Goal: Check status: Check status

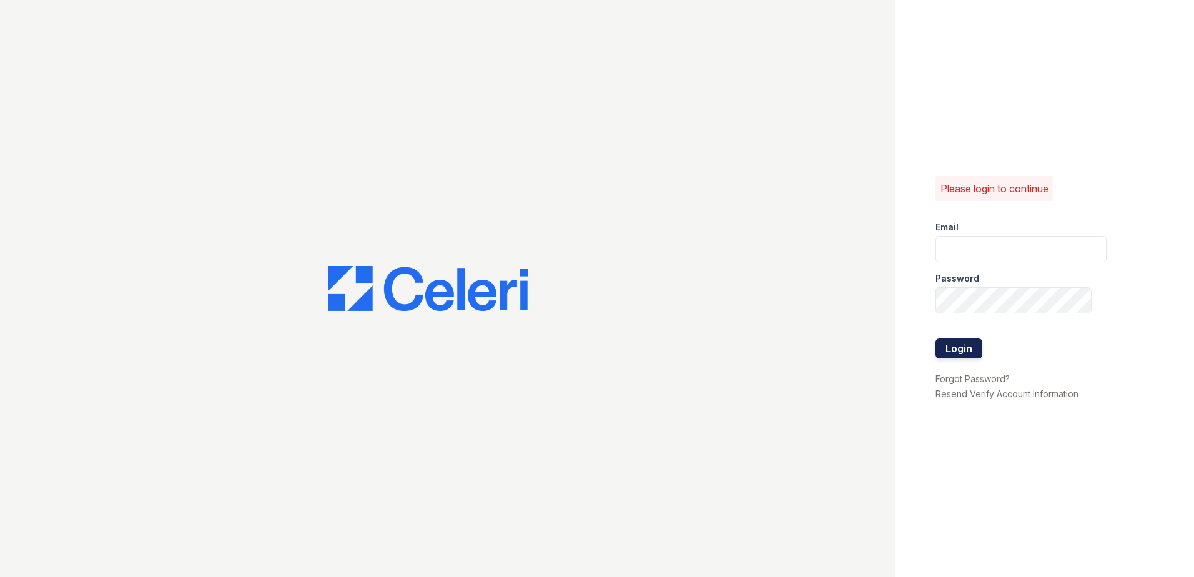
type input "arriveclairemont@trinity-pm.com"
click at [962, 354] on button "Login" at bounding box center [959, 349] width 47 height 20
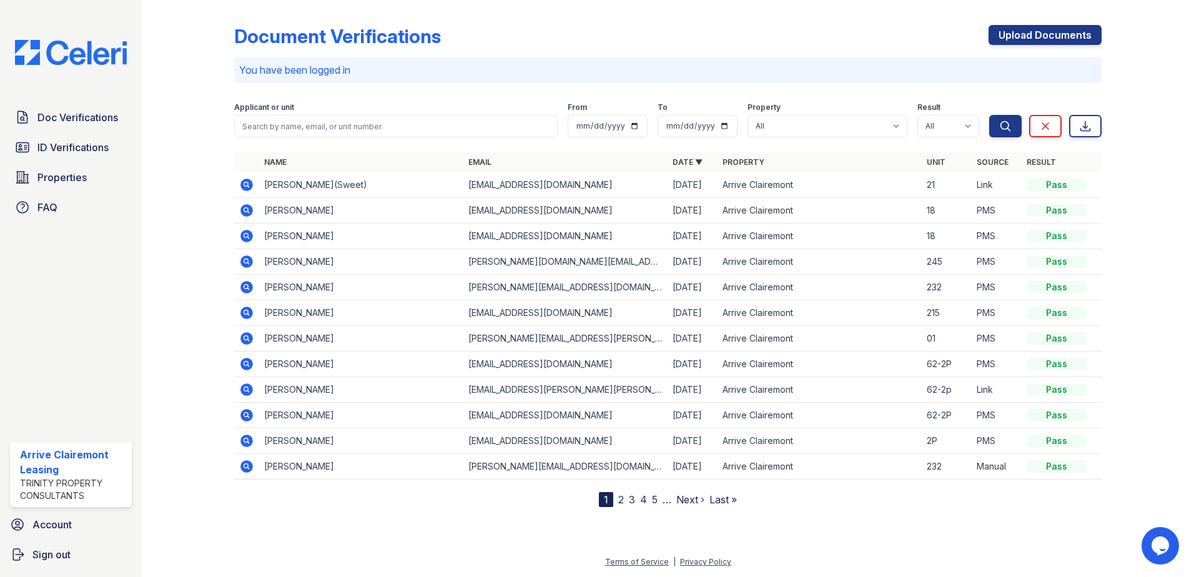
click at [249, 187] on icon at bounding box center [246, 184] width 15 height 15
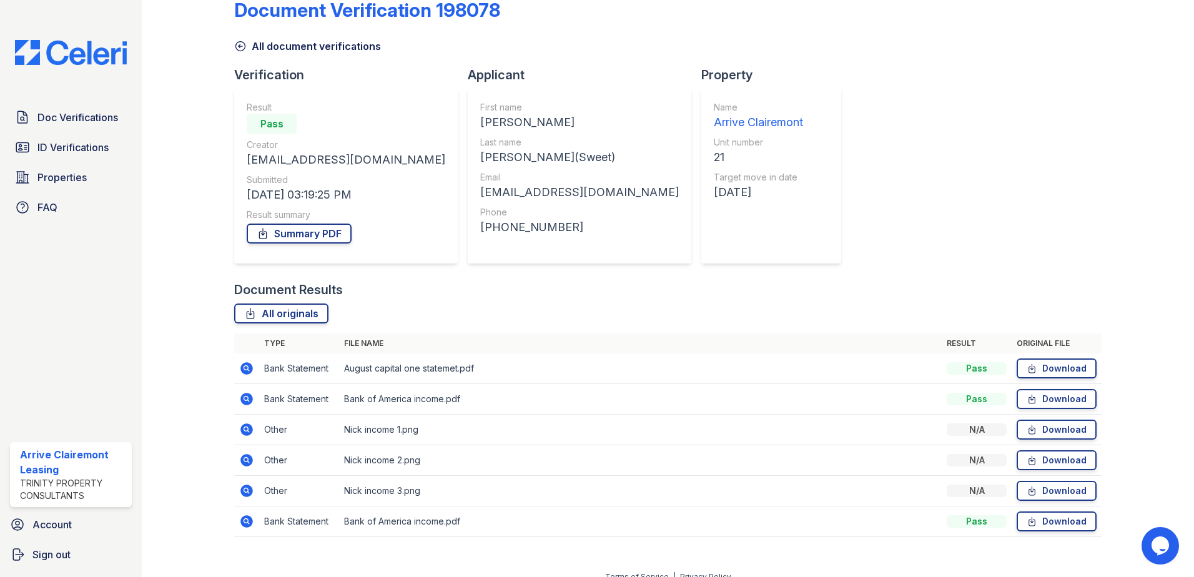
scroll to position [41, 0]
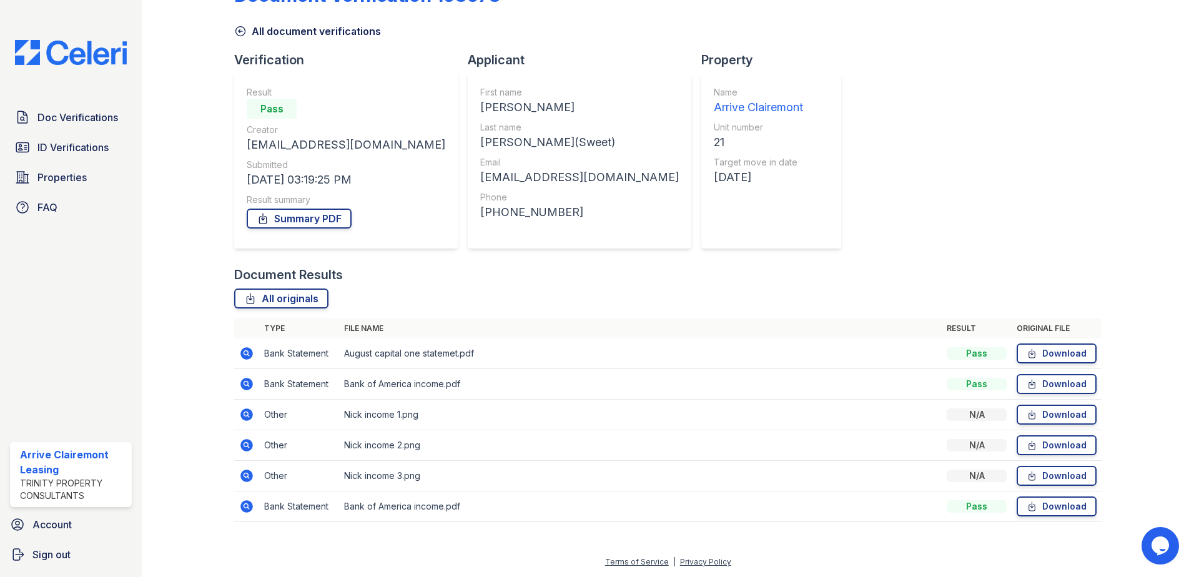
click at [242, 359] on icon at bounding box center [246, 353] width 15 height 15
